Goal: Transaction & Acquisition: Purchase product/service

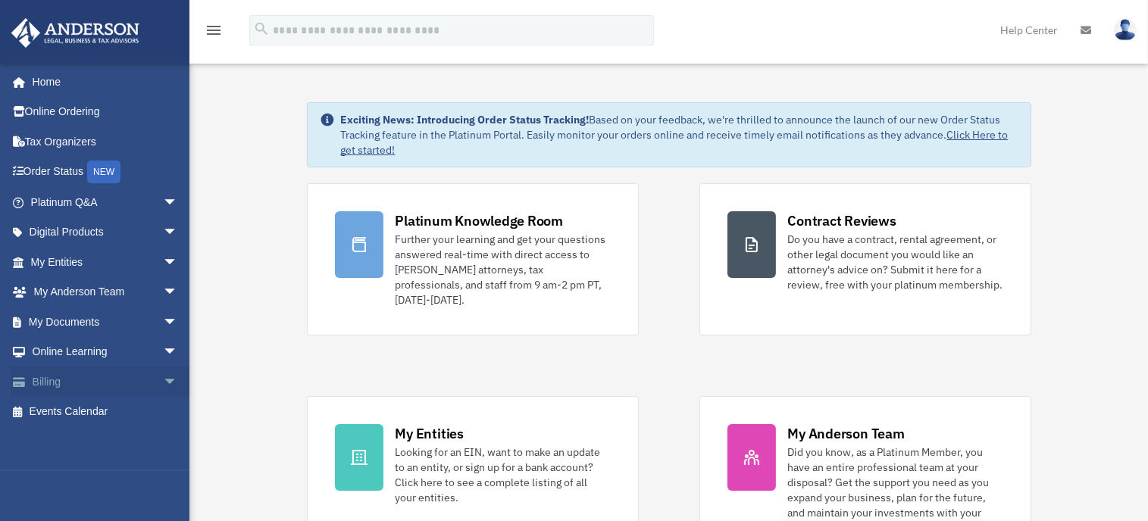
click at [163, 380] on span "arrow_drop_down" at bounding box center [178, 382] width 30 height 31
click at [110, 403] on link "$ Open Invoices" at bounding box center [111, 412] width 180 height 31
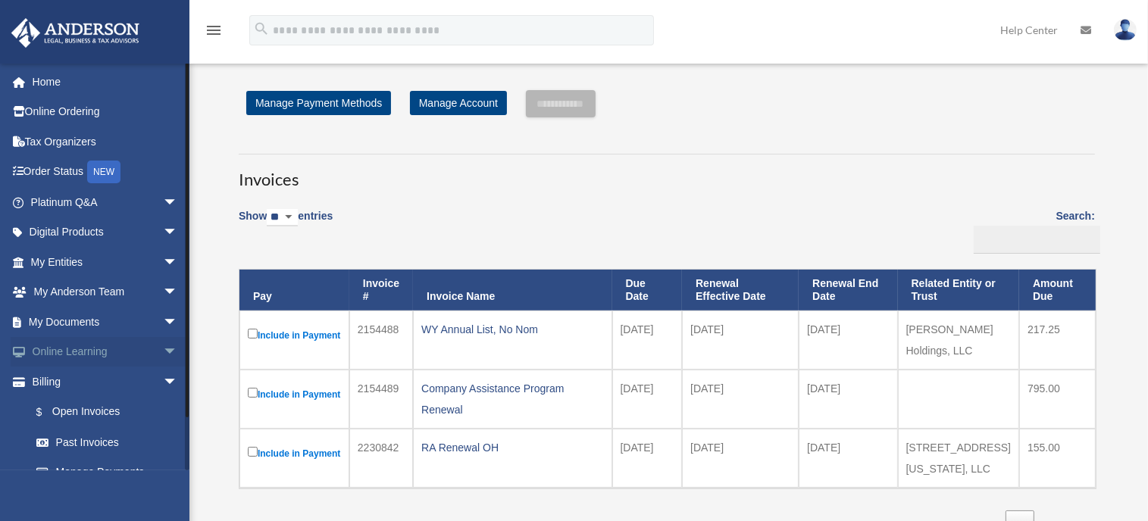
scroll to position [49, 0]
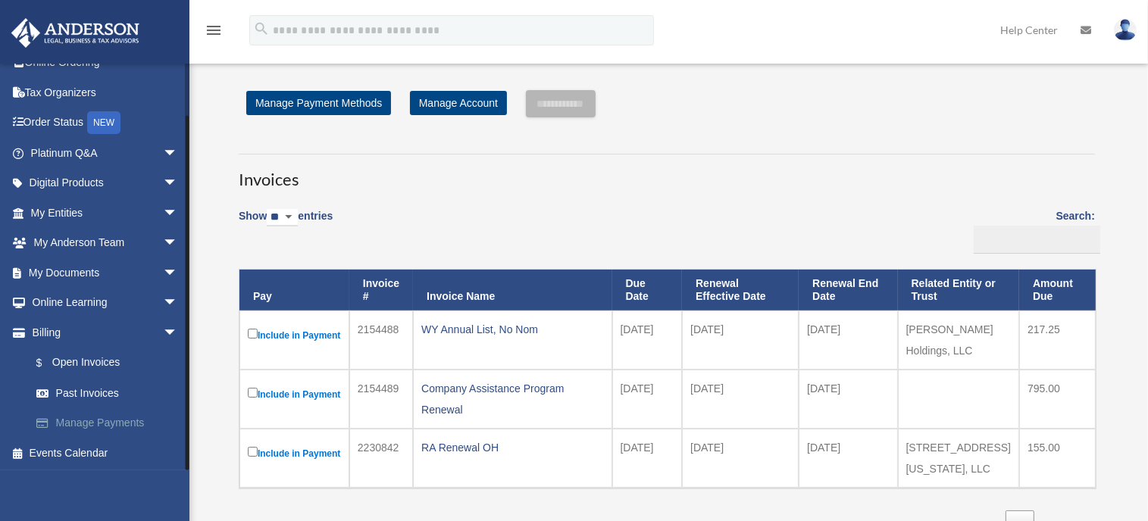
click at [117, 420] on link "Manage Payments" at bounding box center [111, 423] width 180 height 30
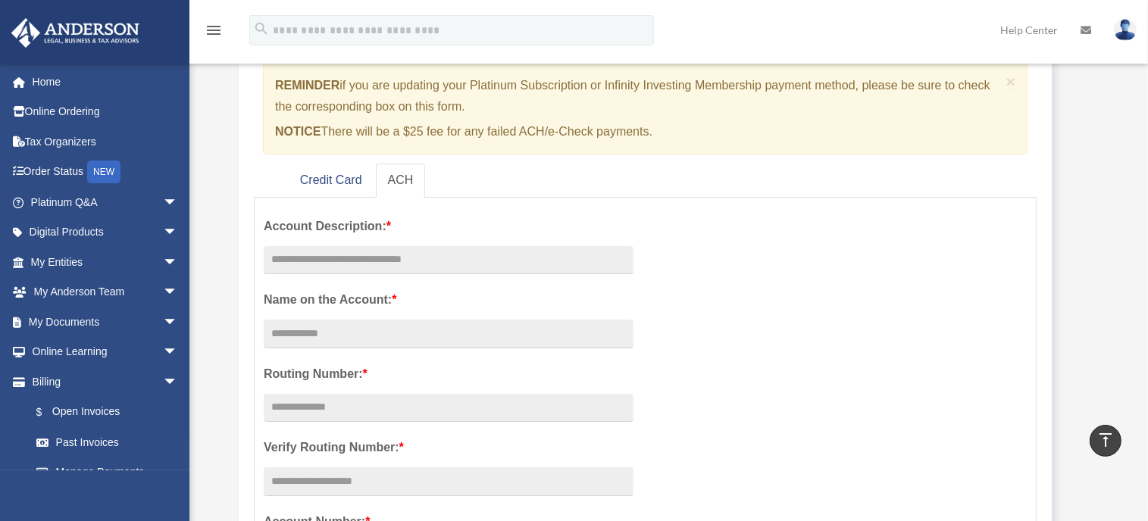
scroll to position [133, 0]
click at [333, 179] on link "Credit Card" at bounding box center [331, 181] width 86 height 34
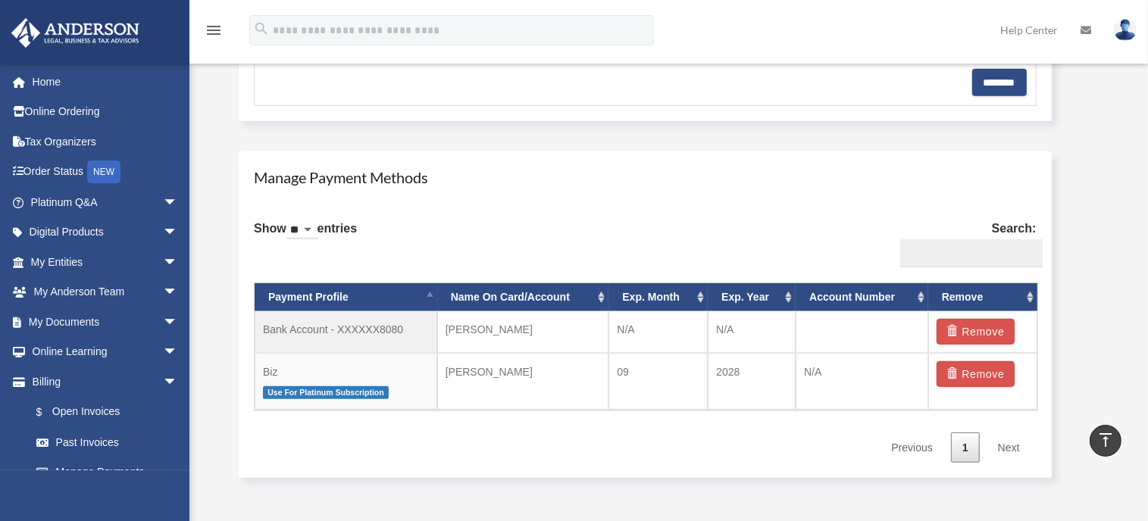
scroll to position [778, 0]
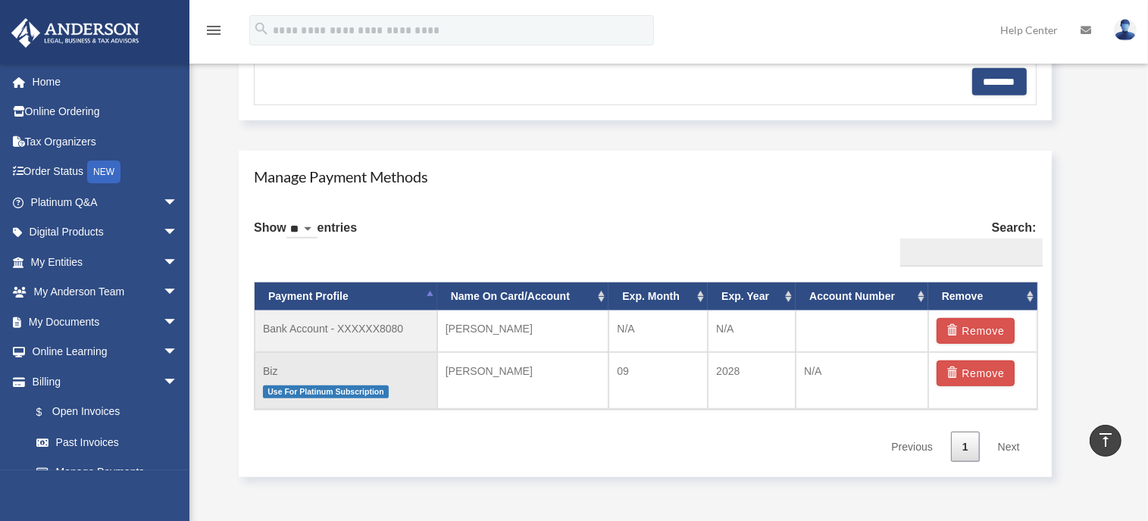
click at [269, 366] on td "Biz Use For Platinum Subscription" at bounding box center [346, 380] width 183 height 57
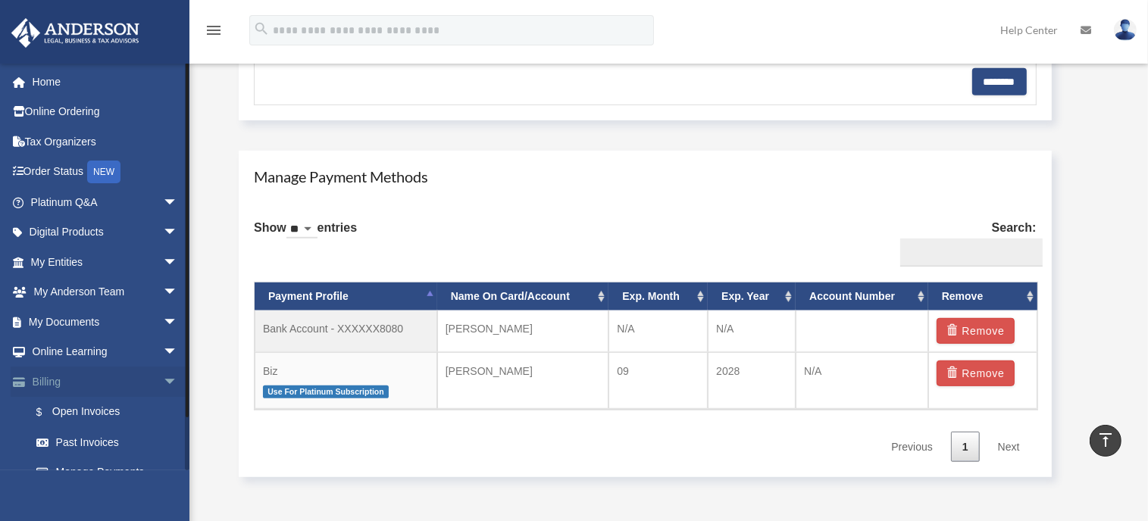
scroll to position [49, 0]
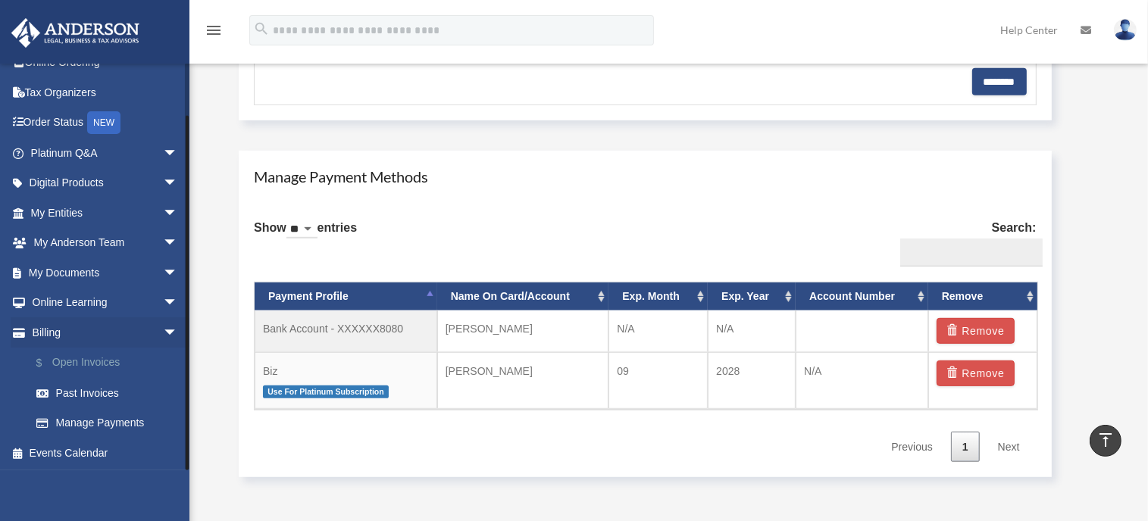
click at [96, 360] on link "$ Open Invoices" at bounding box center [111, 363] width 180 height 31
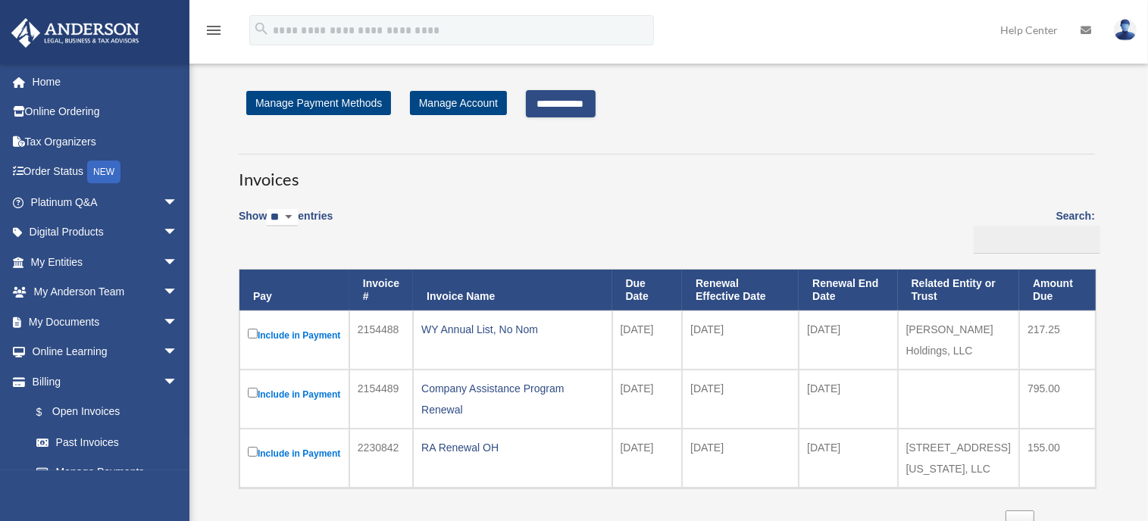
click at [561, 102] on input "**********" at bounding box center [561, 103] width 70 height 27
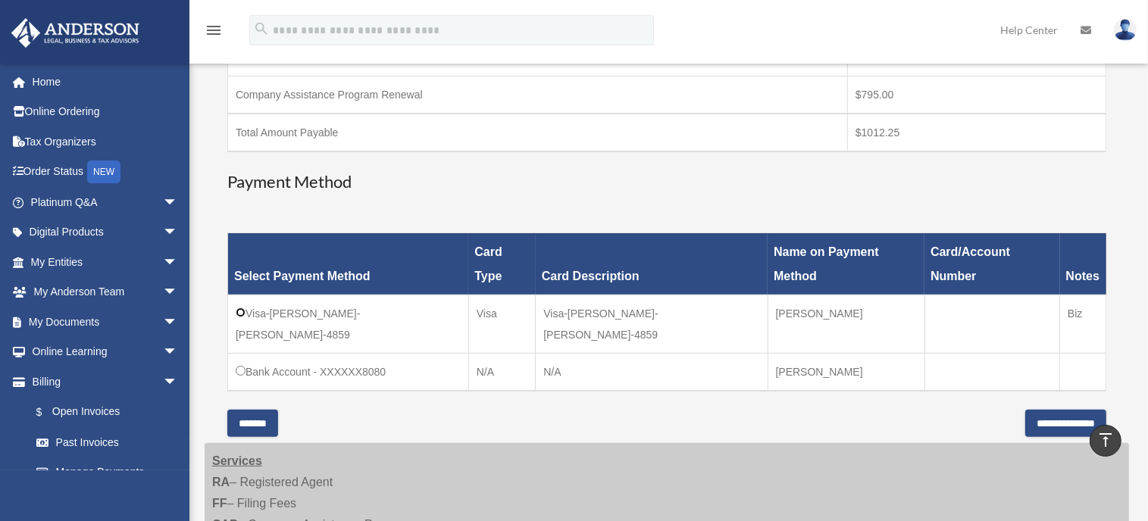
scroll to position [352, 0]
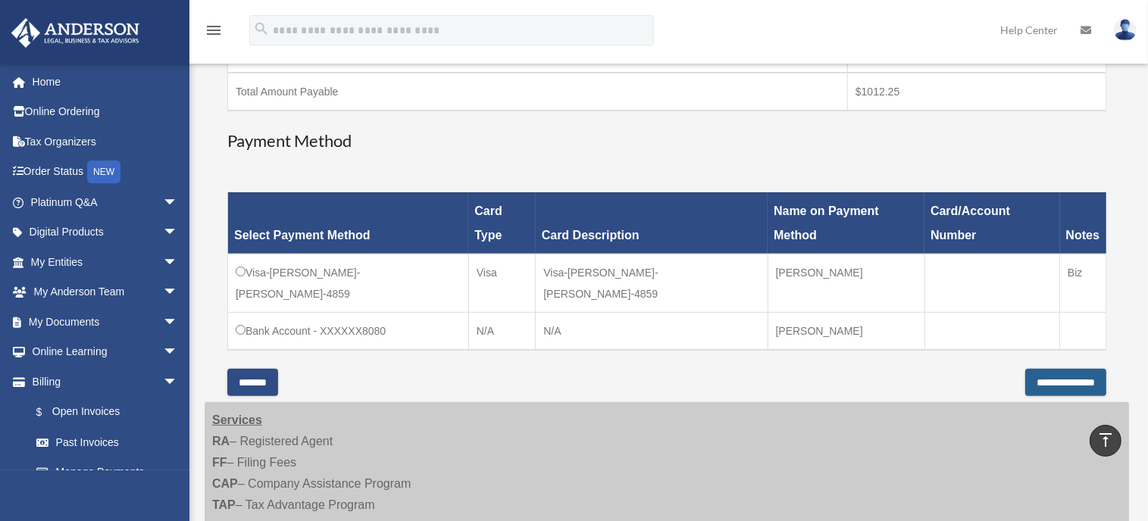
click at [1027, 369] on input "**********" at bounding box center [1065, 382] width 81 height 27
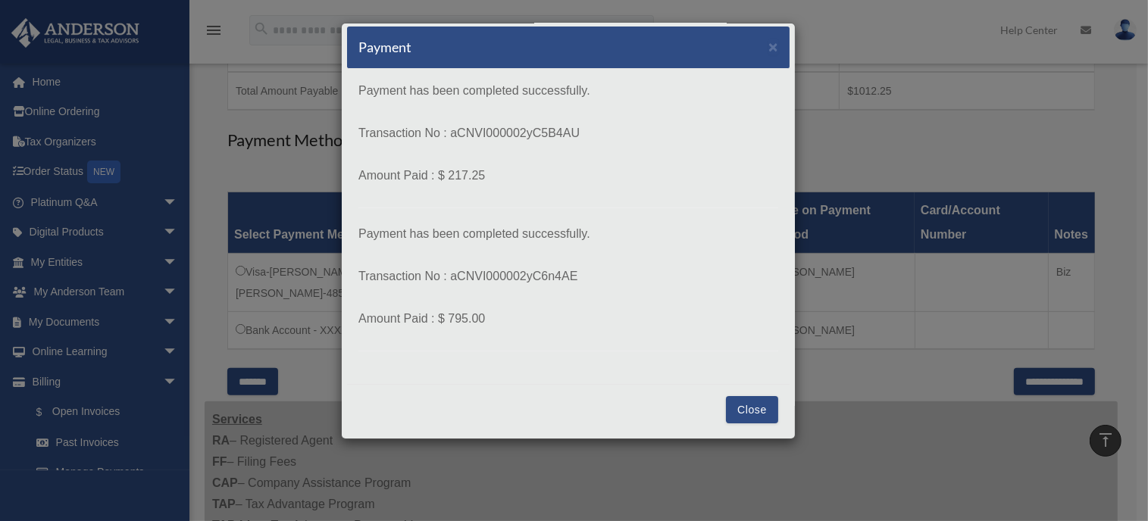
scroll to position [2, 0]
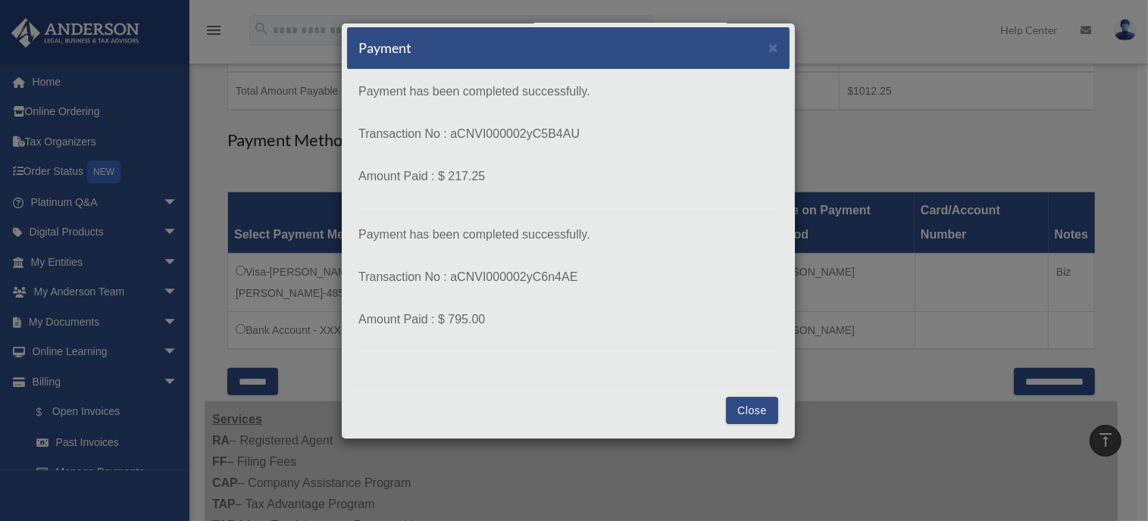
click at [739, 405] on button "Close" at bounding box center [752, 410] width 52 height 27
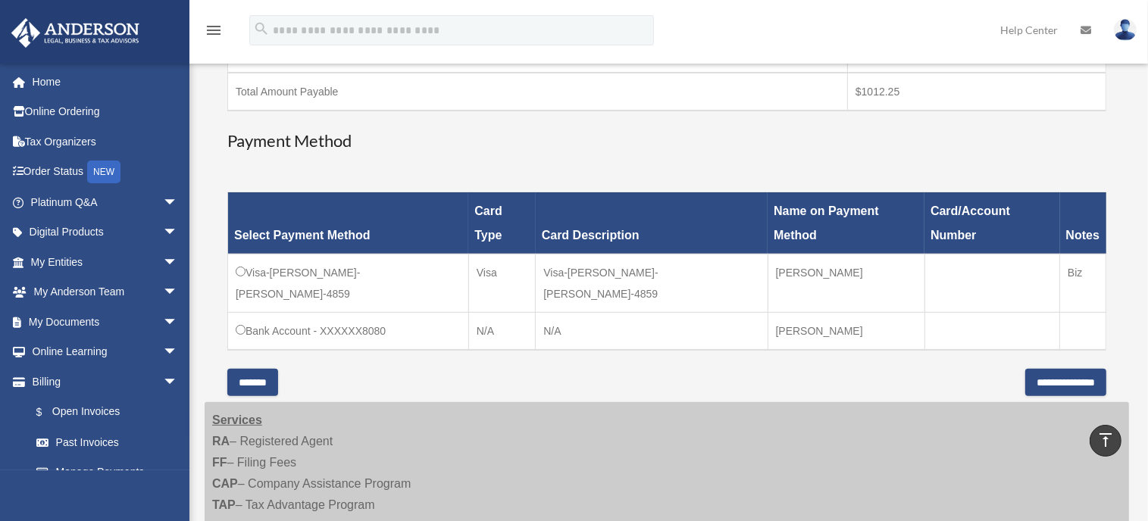
scroll to position [0, 0]
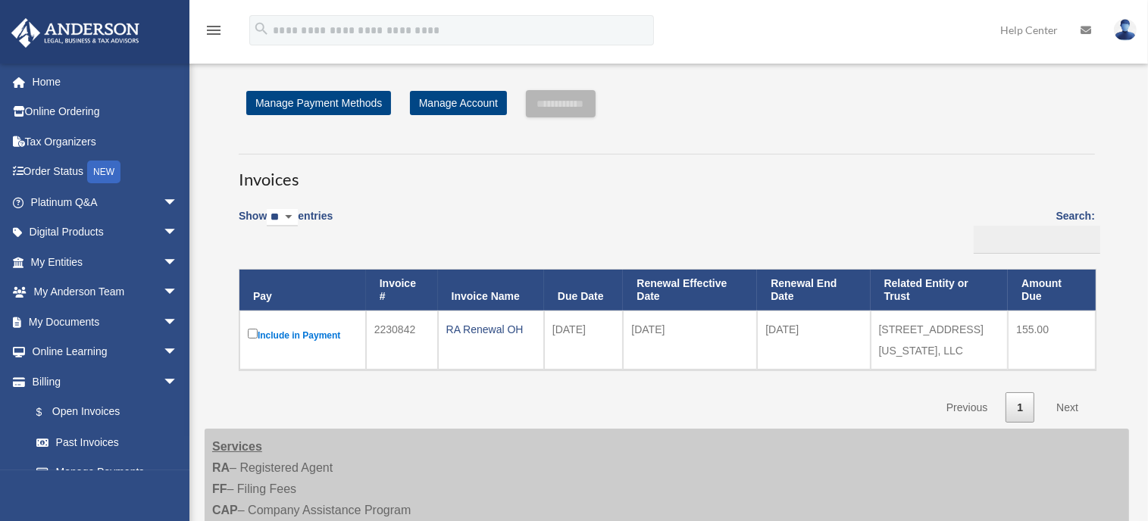
click at [857, 150] on div "Invoices Show ** ** ** *** entries Search: Pay Invoice # Invoice Name Due Date …" at bounding box center [666, 281] width 879 height 283
click at [1120, 22] on img at bounding box center [1125, 30] width 23 height 22
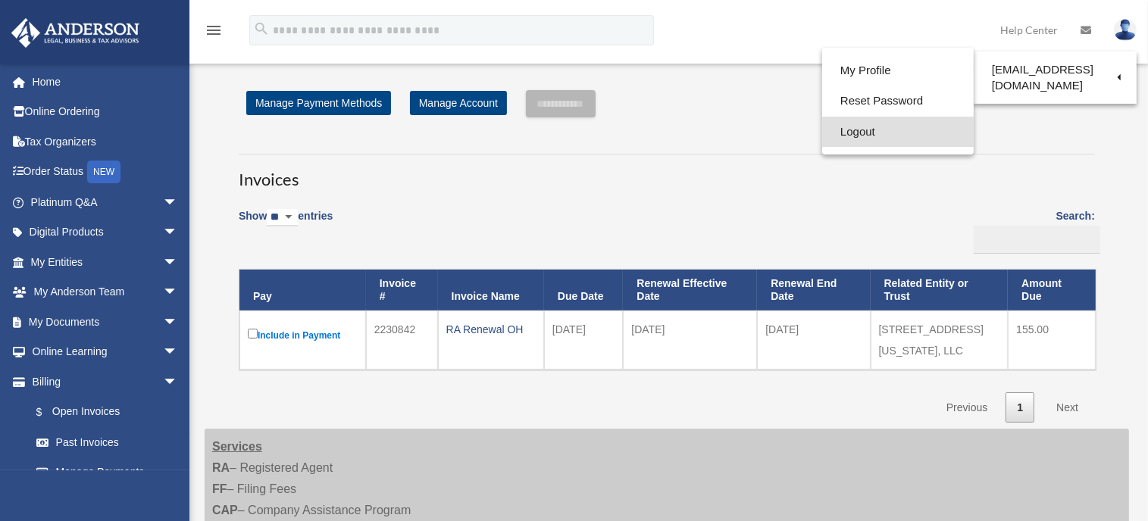
click at [861, 133] on link "Logout" at bounding box center [898, 132] width 152 height 31
